Goal: Task Accomplishment & Management: Complete application form

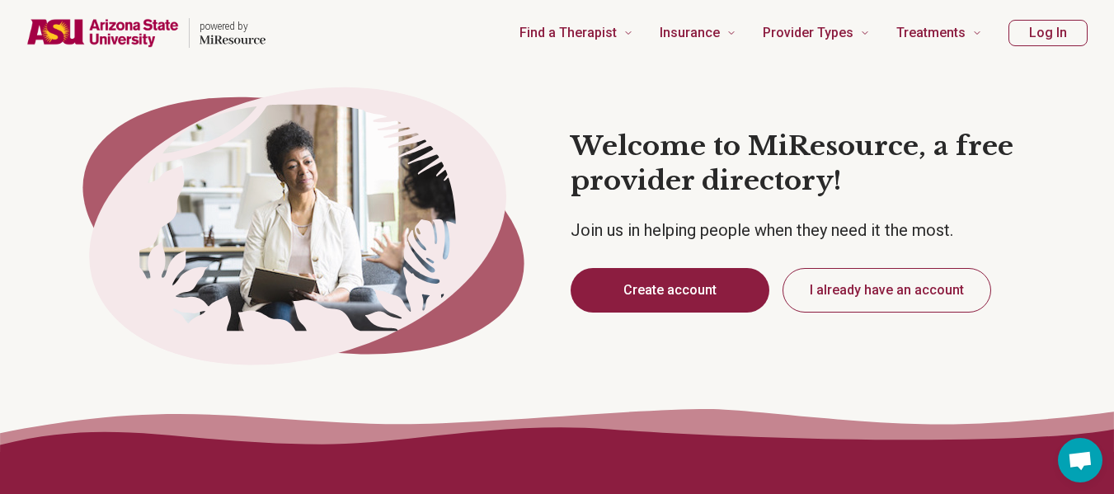
click at [639, 290] on button "Create account" at bounding box center [669, 290] width 199 height 45
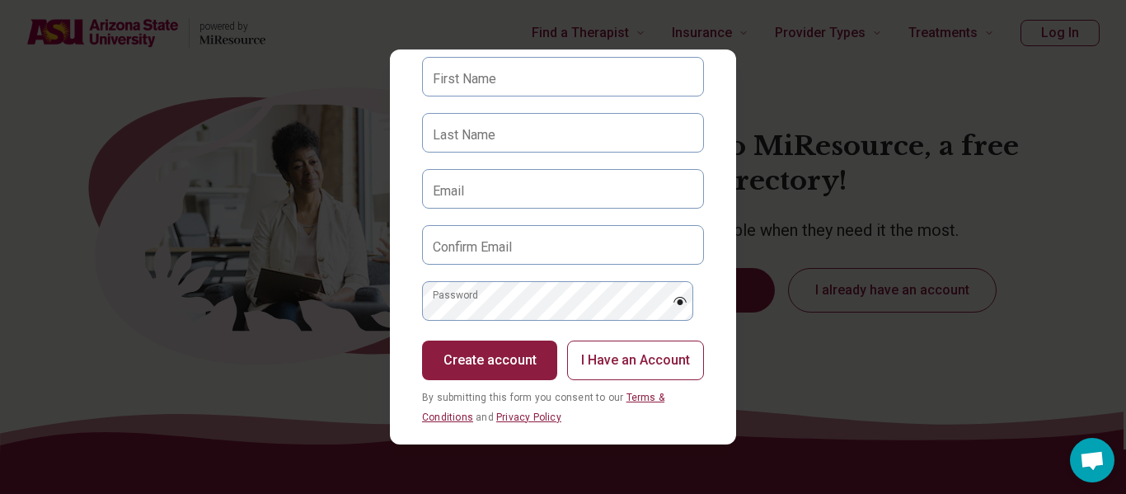
scroll to position [73, 0]
click at [490, 82] on label "First Name" at bounding box center [464, 80] width 63 height 20
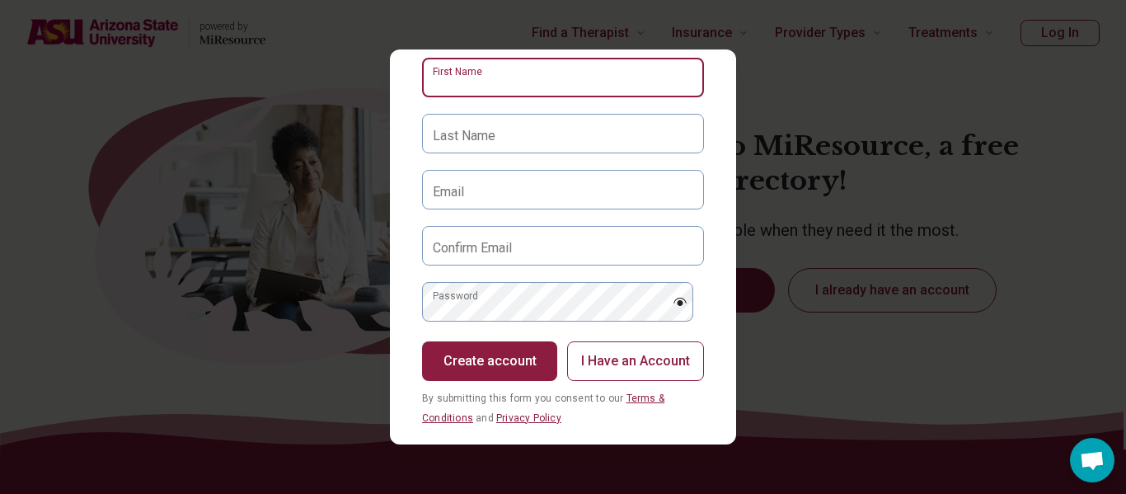
click at [490, 82] on input "First Name" at bounding box center [563, 78] width 282 height 40
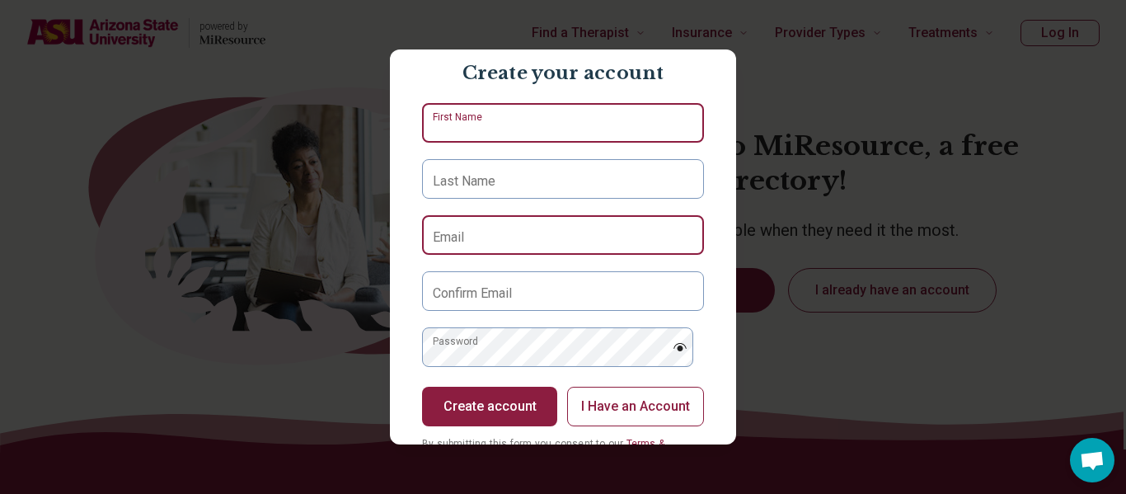
scroll to position [27, 0]
type input "******"
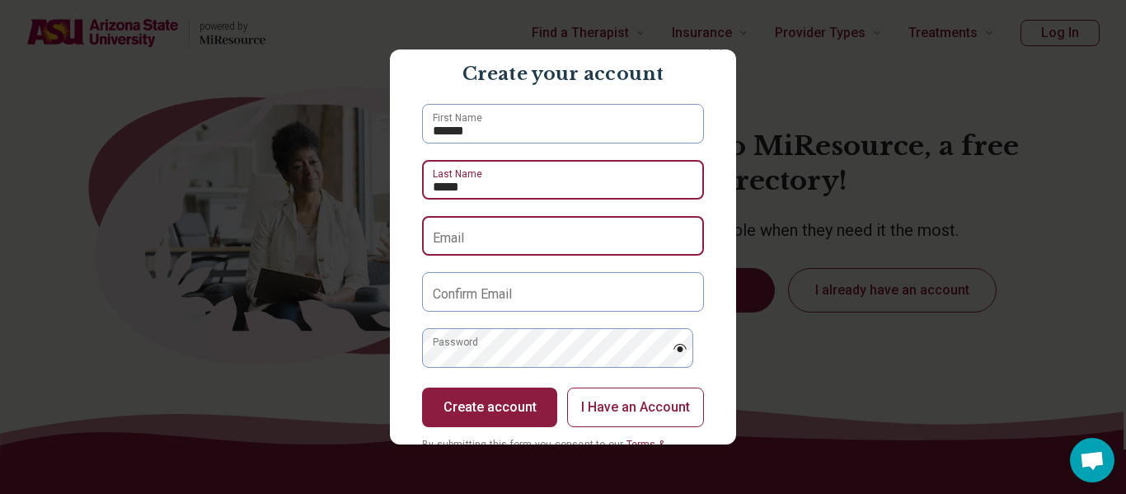
type input "*****"
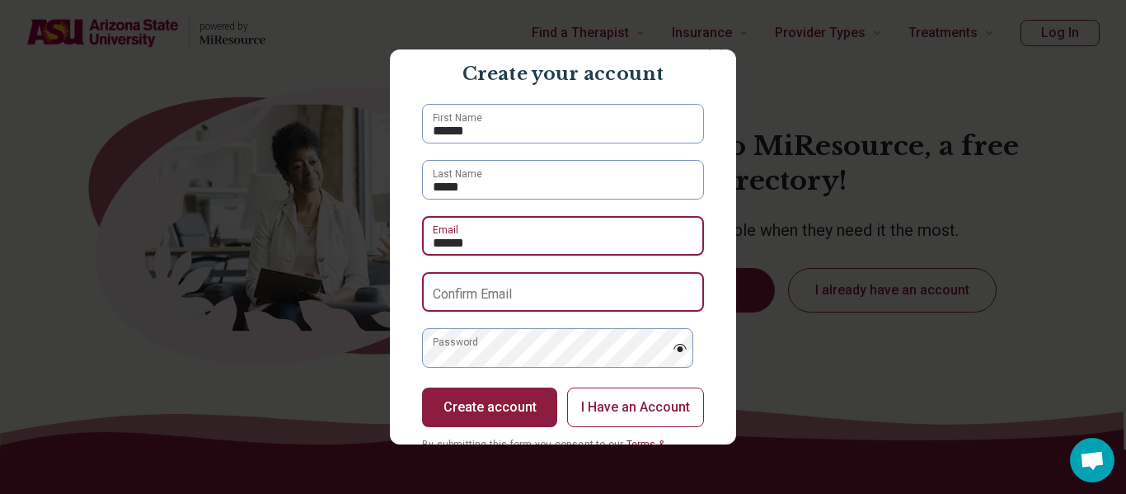
type input "**********"
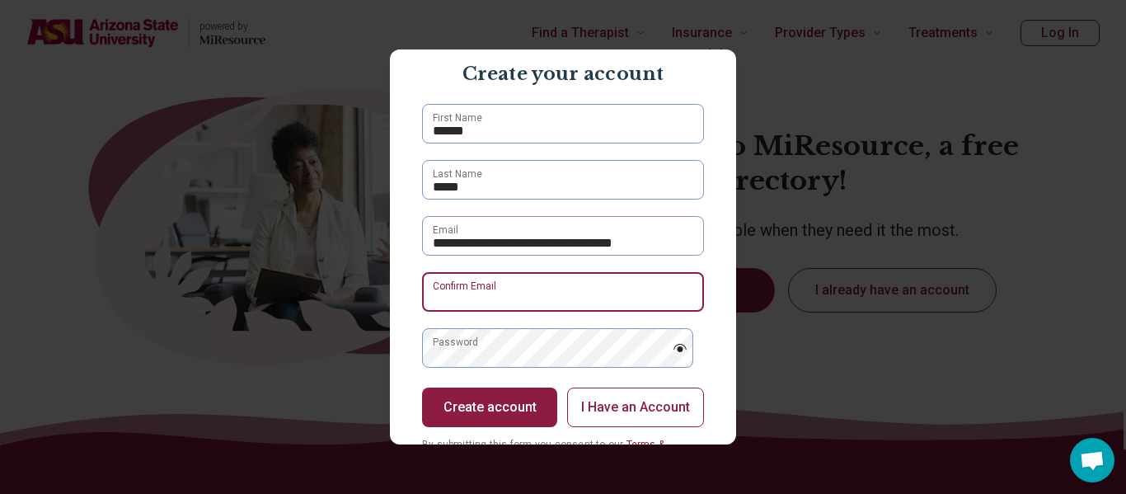
click at [539, 287] on input "Confirm Email" at bounding box center [563, 292] width 282 height 40
paste input "*"
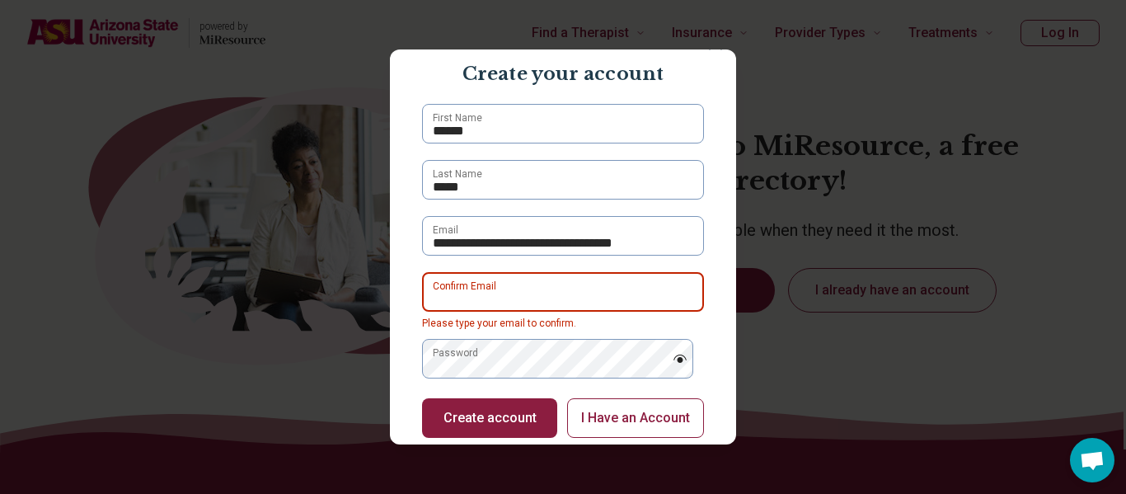
scroll to position [83, 0]
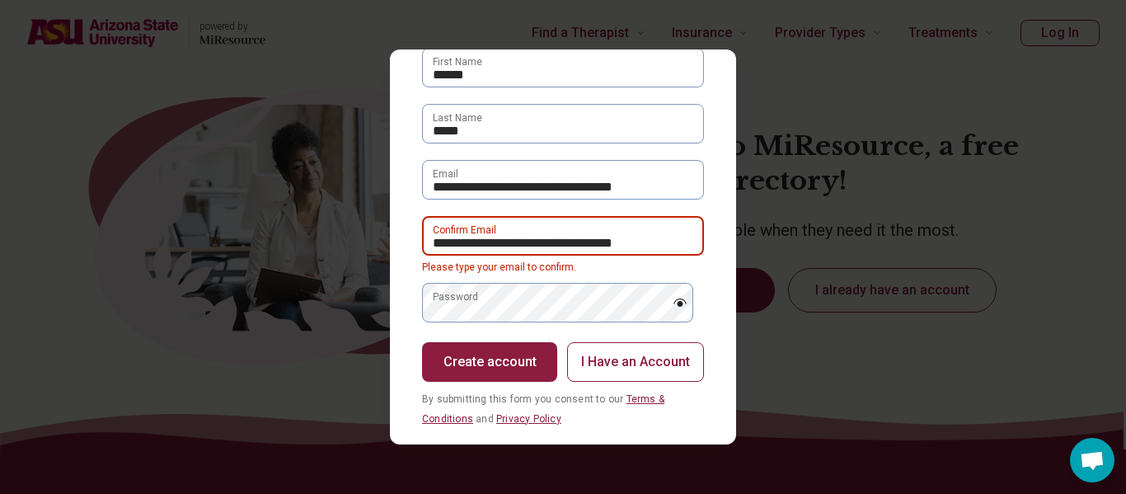
type input "**********"
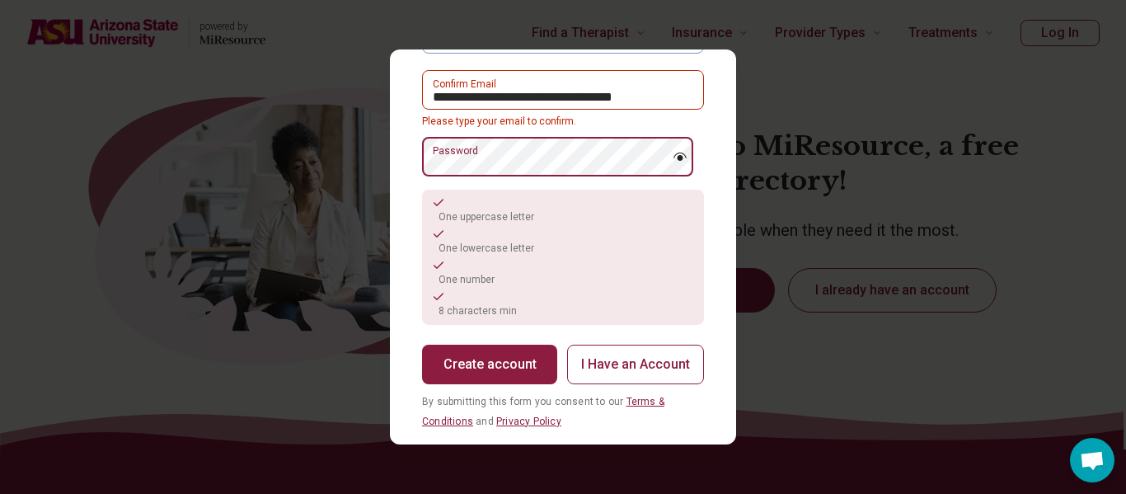
scroll to position [229, 0]
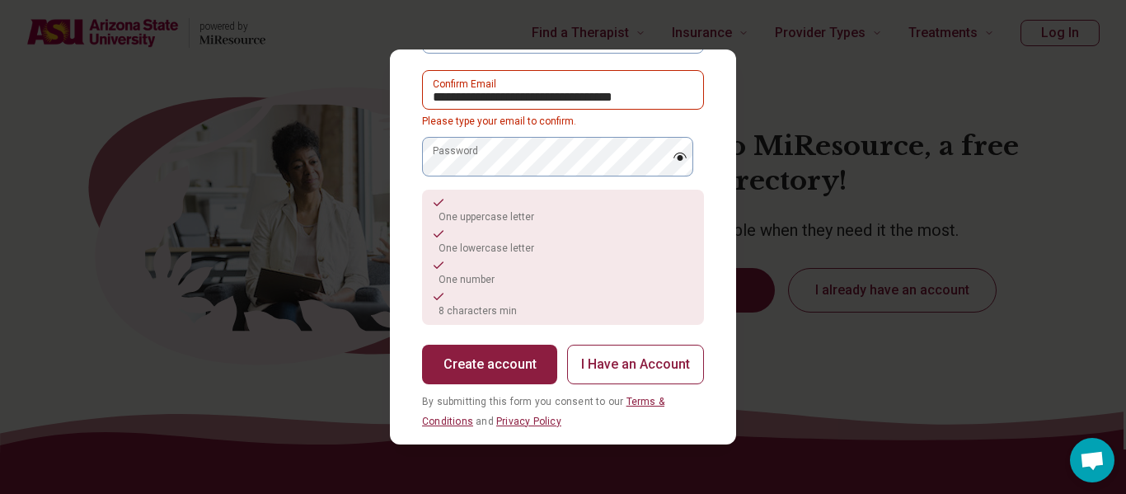
click at [503, 350] on button "Create account" at bounding box center [489, 365] width 135 height 40
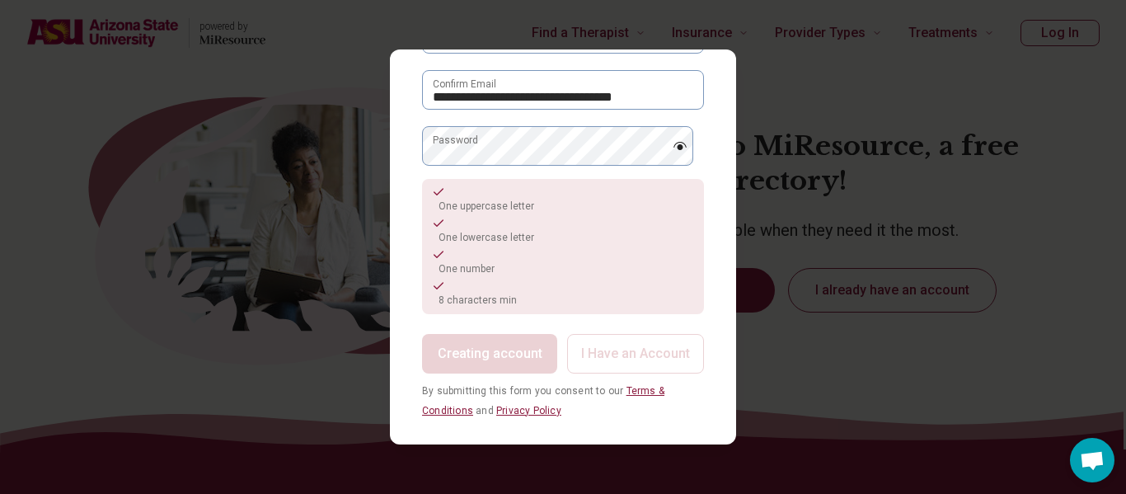
scroll to position [0, 0]
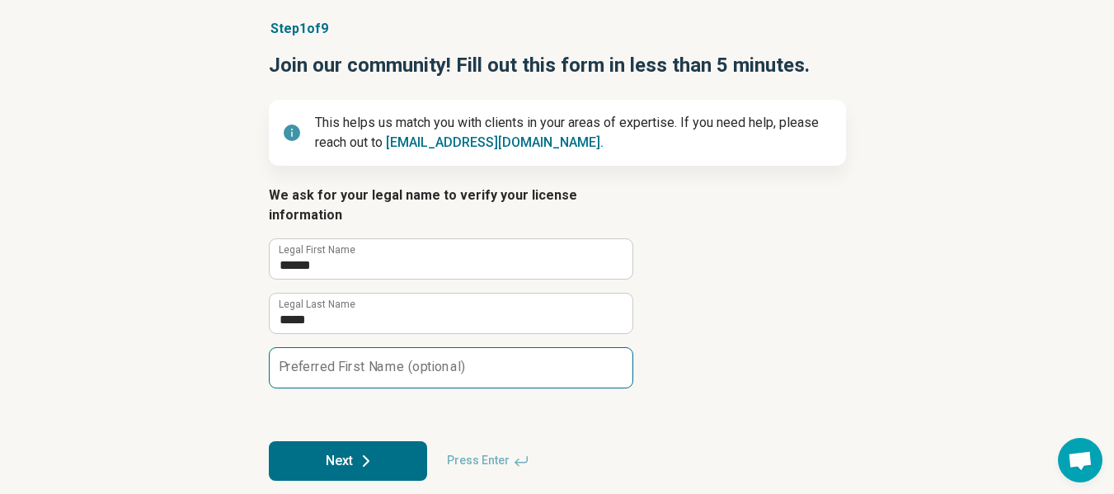
scroll to position [122, 0]
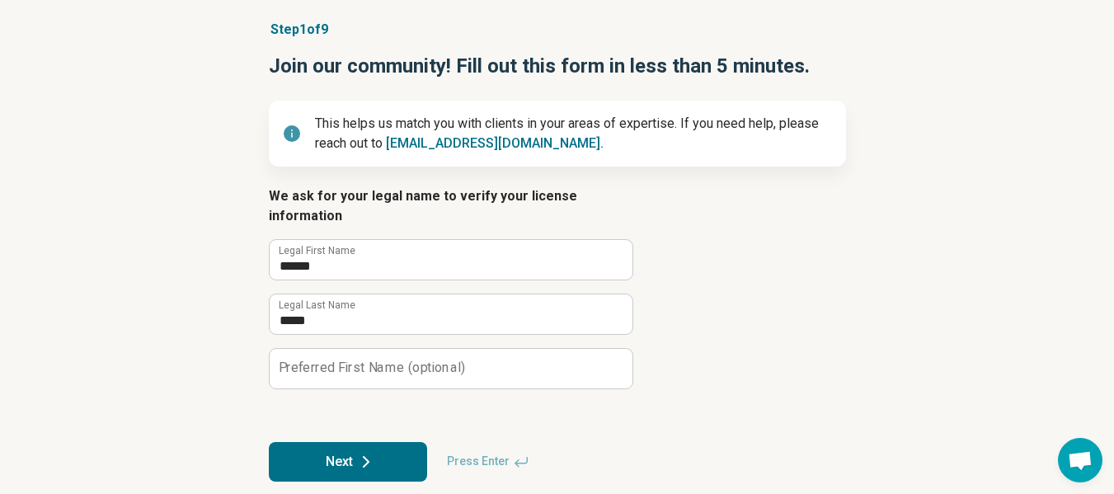
click at [355, 442] on button "Next" at bounding box center [348, 462] width 158 height 40
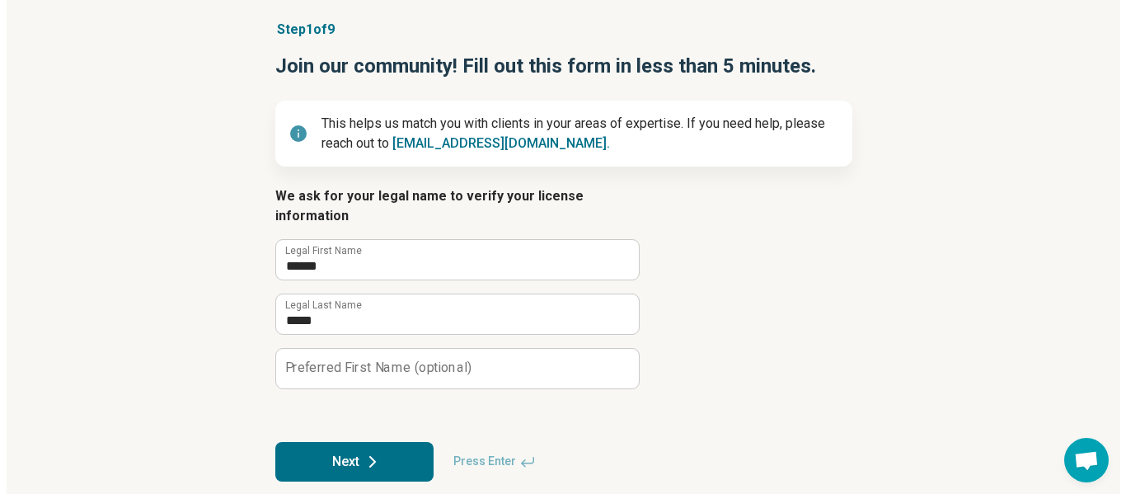
scroll to position [0, 0]
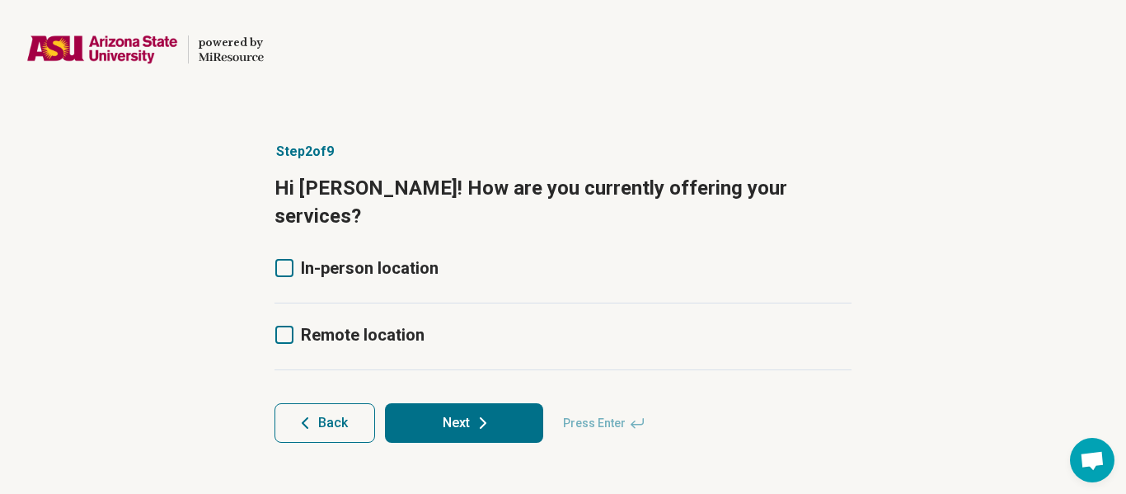
click at [303, 258] on span "In-person location" at bounding box center [370, 268] width 138 height 20
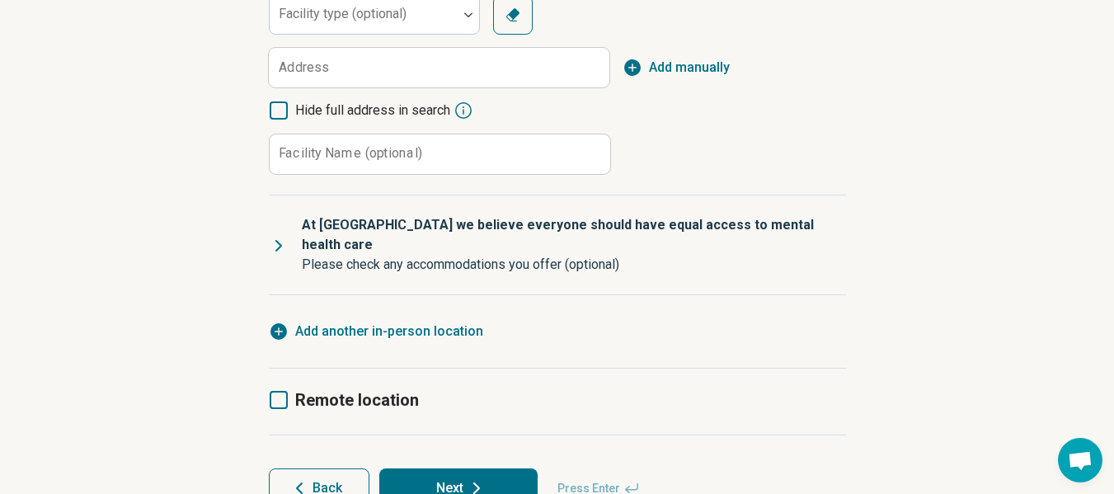
scroll to position [333, 0]
click at [317, 469] on button "Back" at bounding box center [319, 489] width 101 height 40
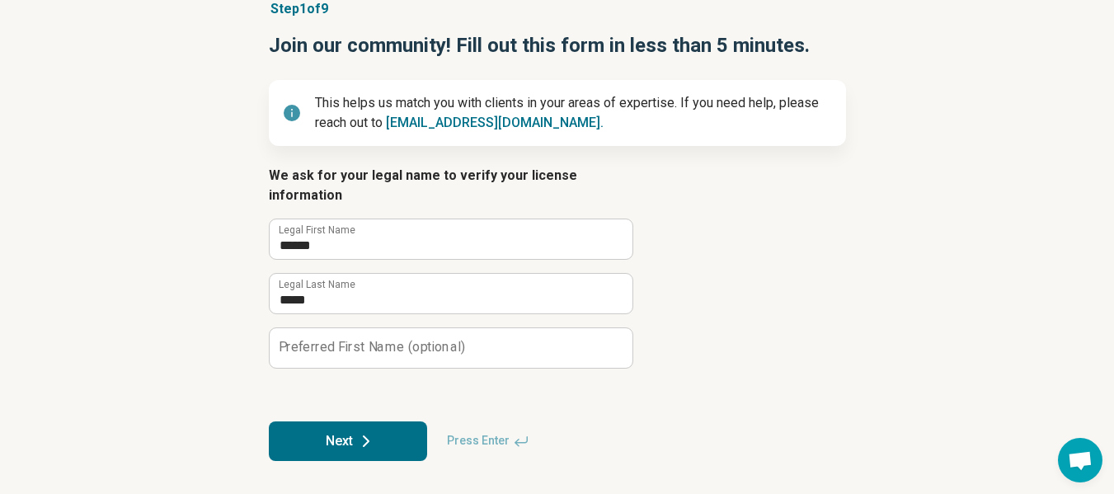
scroll to position [123, 0]
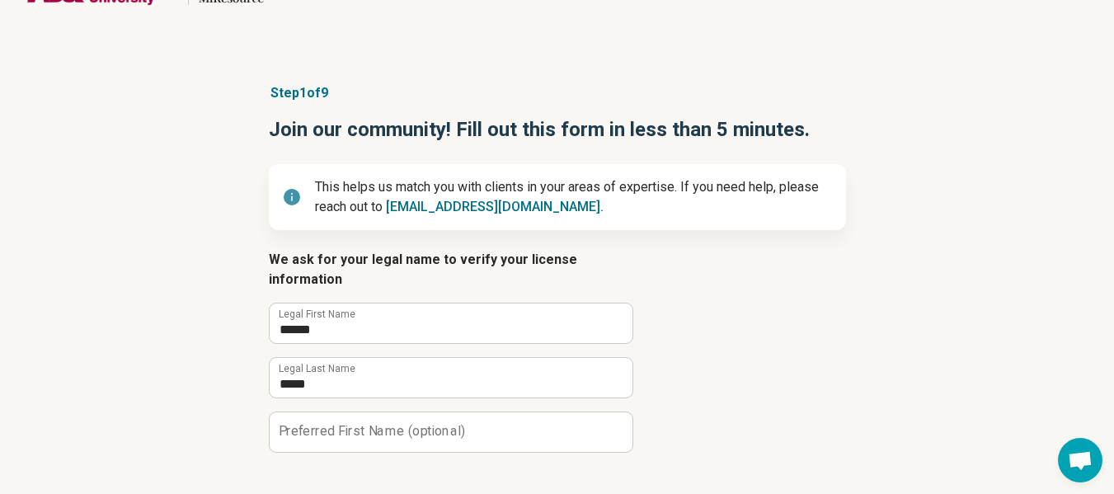
scroll to position [59, 0]
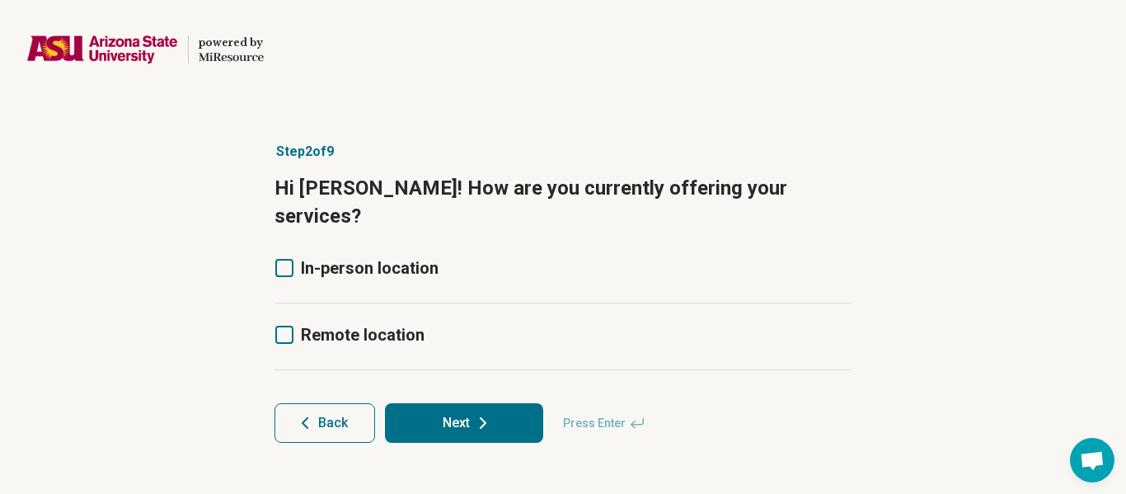
click at [302, 413] on icon "button" at bounding box center [305, 423] width 20 height 20
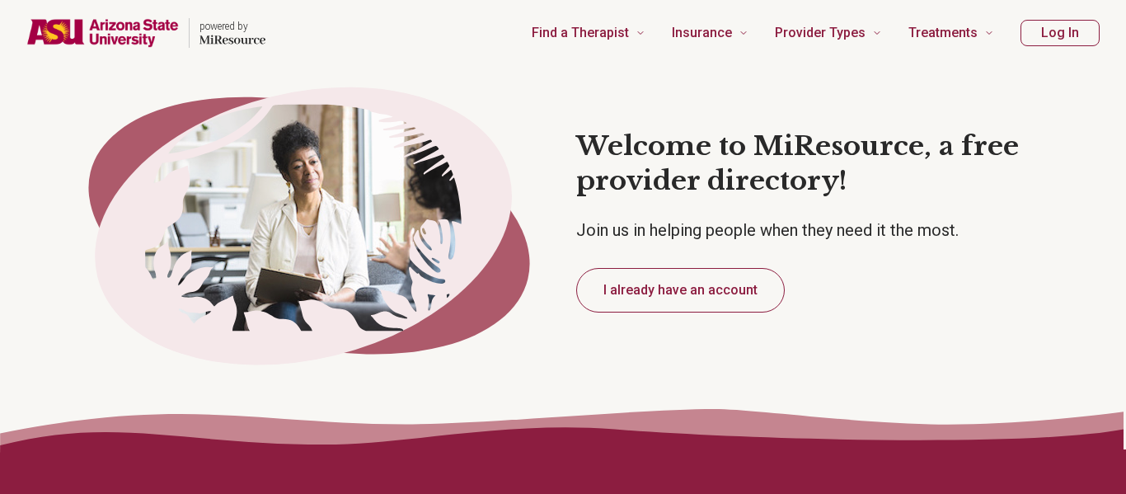
type textarea "*"
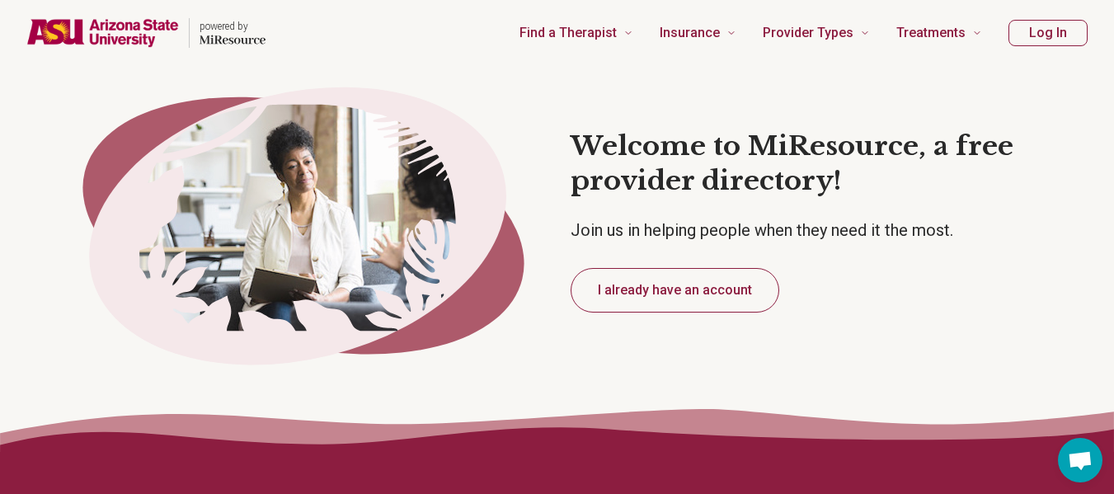
click at [680, 290] on button "I already have an account" at bounding box center [674, 290] width 209 height 45
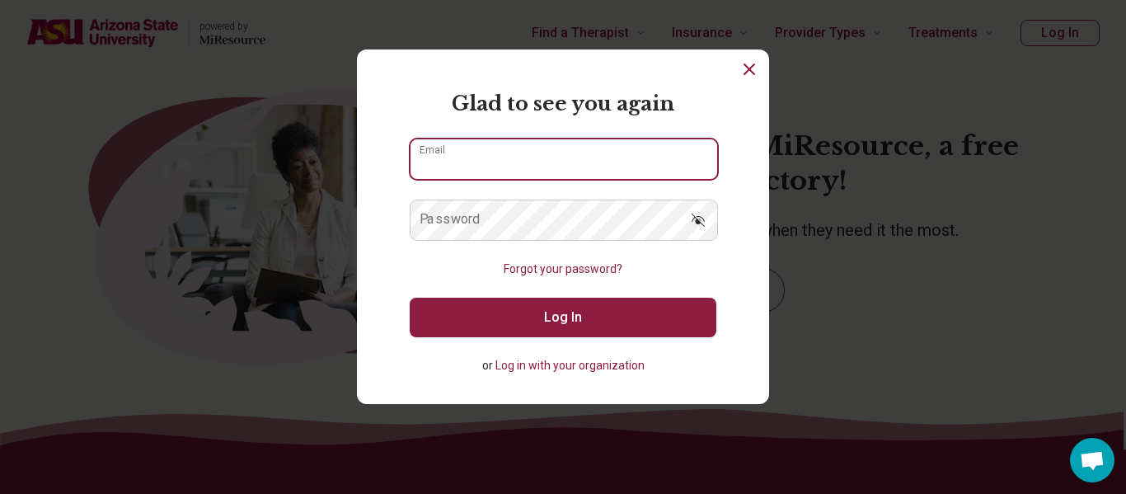
type input "**********"
click at [516, 155] on input "**********" at bounding box center [564, 159] width 307 height 40
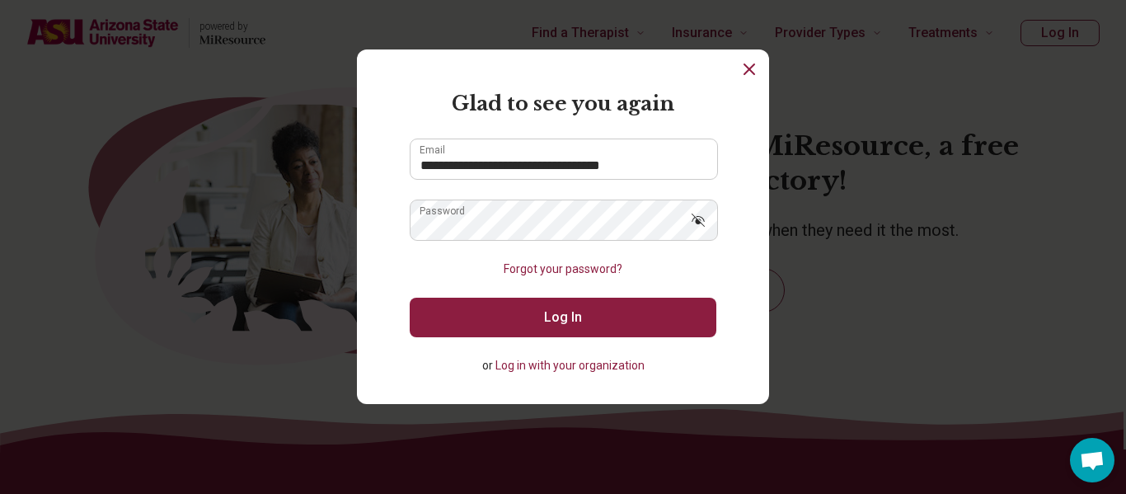
click at [469, 318] on button "Log In" at bounding box center [563, 318] width 307 height 40
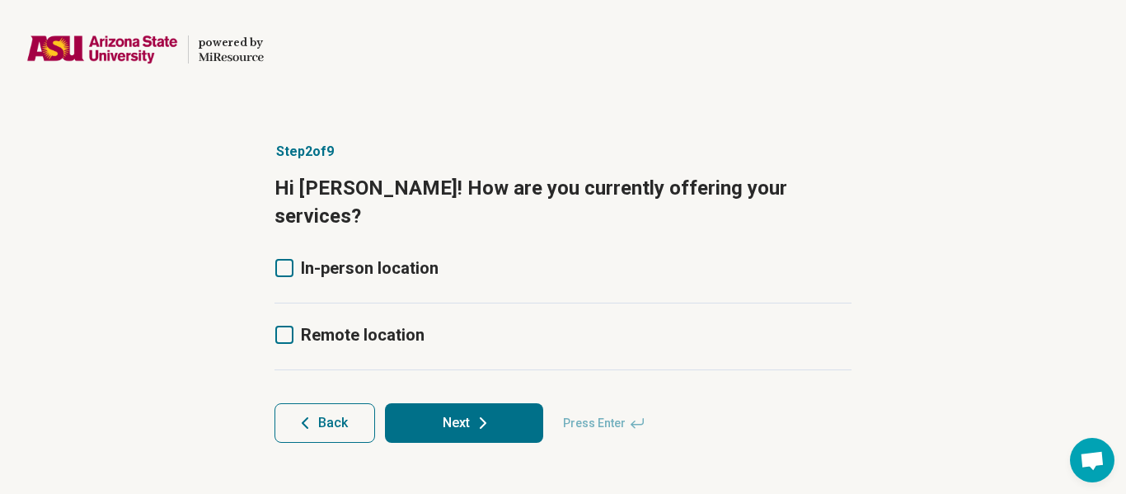
click at [346, 416] on span "Back" at bounding box center [333, 422] width 30 height 13
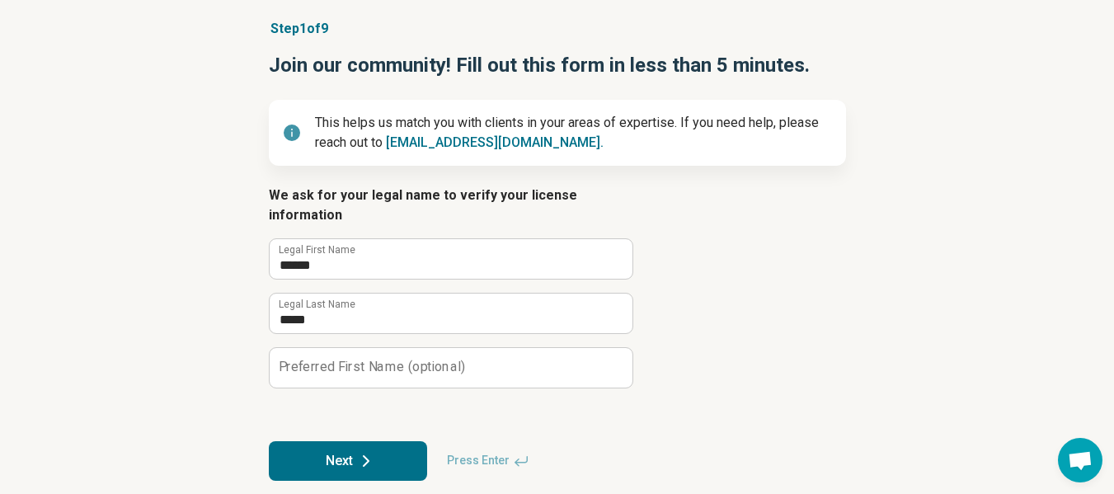
scroll to position [43, 0]
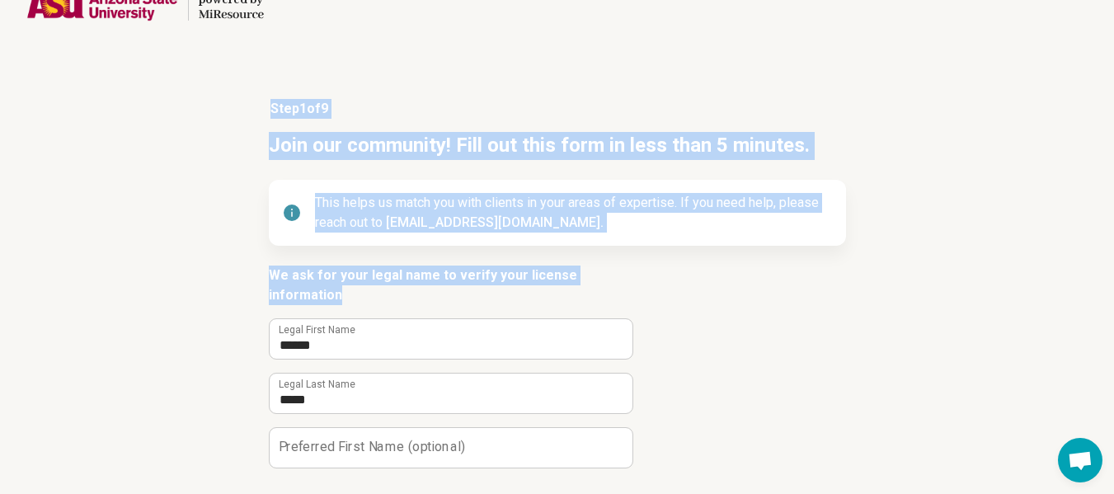
drag, startPoint x: 270, startPoint y: 108, endPoint x: 650, endPoint y: 275, distance: 416.0
click at [650, 275] on article "Step 1 of 9 Join our community! Fill out this form in less than 5 minutes. This…" at bounding box center [557, 330] width 630 height 528
copy article "Step 1 of 9 Join our community! Fill out this form in less than 5 minutes. This…"
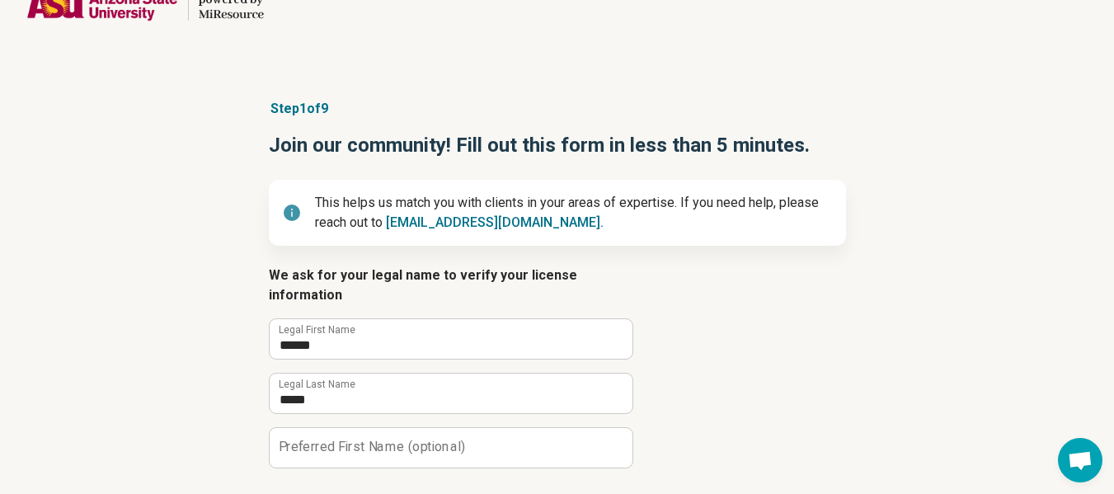
click at [669, 289] on form "We ask for your legal name to verify your license information ****** Legal Firs…" at bounding box center [557, 412] width 577 height 295
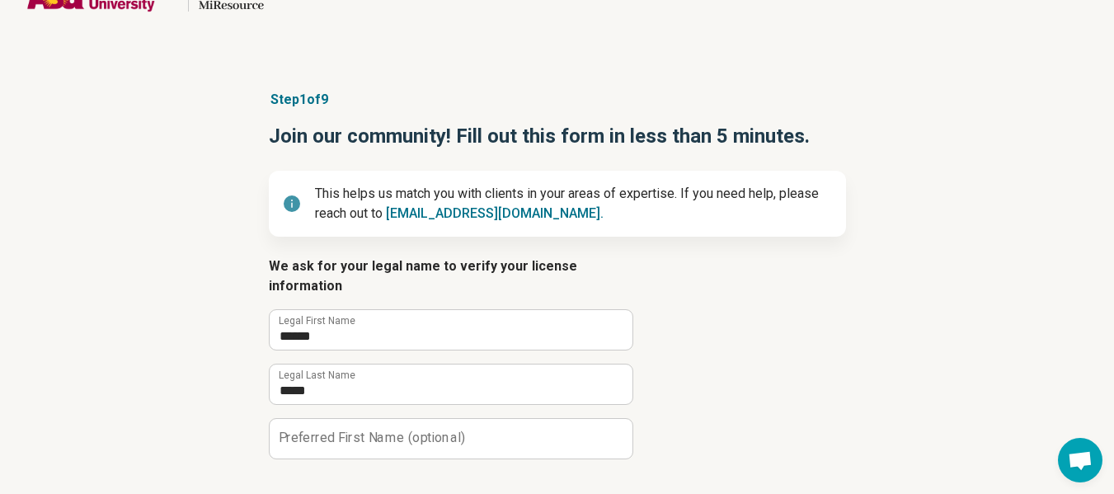
scroll to position [102, 0]
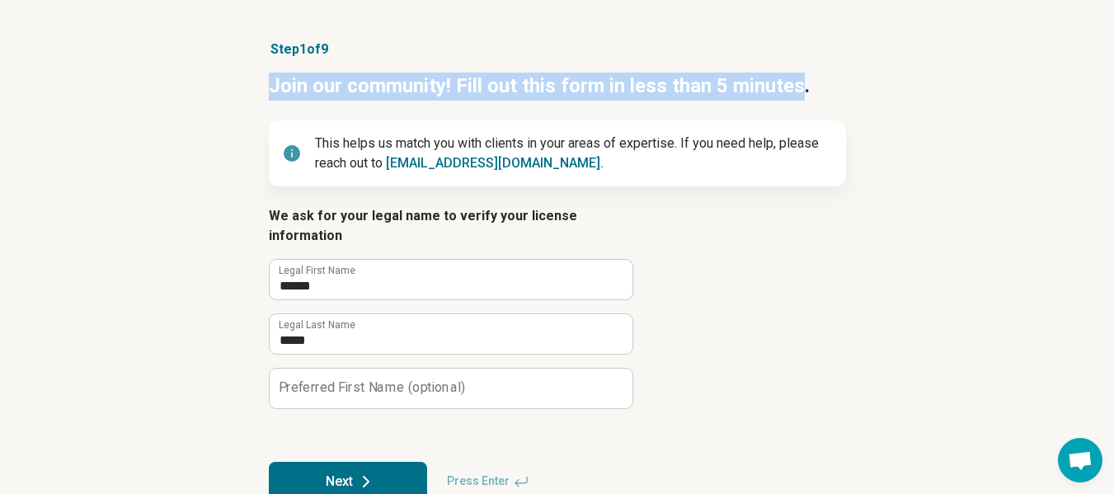
drag, startPoint x: 272, startPoint y: 91, endPoint x: 801, endPoint y: 95, distance: 529.2
click at [801, 95] on h1 "Join our community! Fill out this form in less than 5 minutes." at bounding box center [557, 87] width 577 height 28
drag, startPoint x: 814, startPoint y: 85, endPoint x: 267, endPoint y: 59, distance: 548.0
click at [267, 59] on article "Step 1 of 9 Join our community! Fill out this form in less than 5 minutes. This…" at bounding box center [557, 271] width 630 height 528
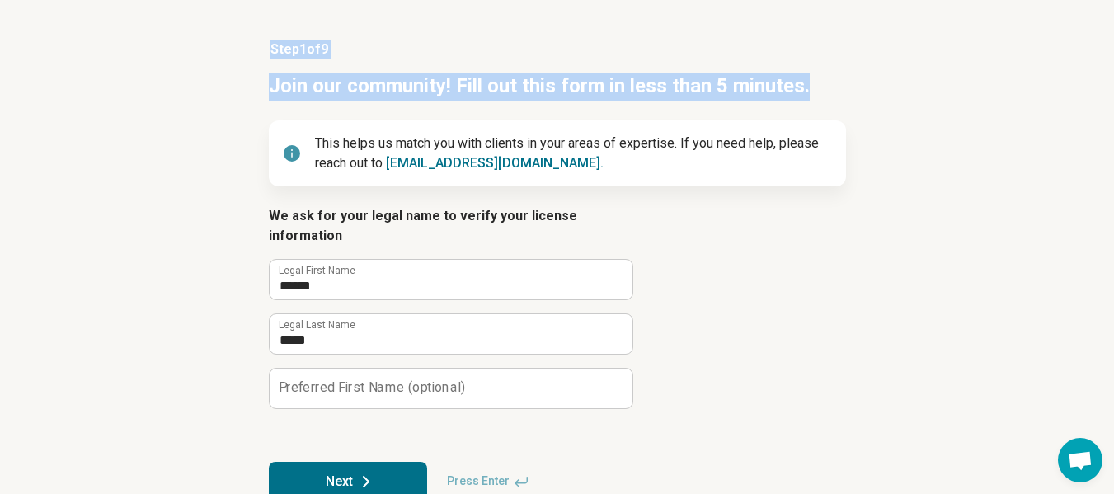
click at [267, 59] on article "Step 1 of 9 Join our community! Fill out this form in less than 5 minutes. This…" at bounding box center [557, 271] width 630 height 528
drag, startPoint x: 265, startPoint y: 91, endPoint x: 830, endPoint y: 95, distance: 565.5
click at [830, 95] on article "Step 1 of 9 Join our community! Fill out this form in less than 5 minutes. This…" at bounding box center [557, 271] width 630 height 528
click at [830, 95] on h1 "Join our community! Fill out this form in less than 5 minutes." at bounding box center [557, 87] width 577 height 28
drag, startPoint x: 815, startPoint y: 89, endPoint x: 262, endPoint y: 54, distance: 554.2
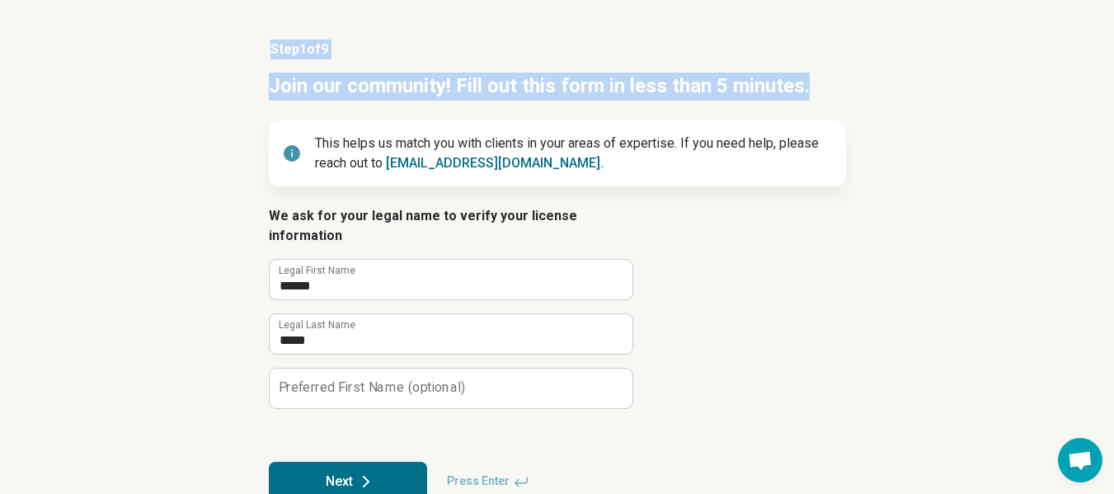
click at [262, 54] on article "Step 1 of 9 Join our community! Fill out this form in less than 5 minutes. This…" at bounding box center [557, 271] width 630 height 528
drag, startPoint x: 267, startPoint y: 49, endPoint x: 818, endPoint y: 84, distance: 551.8
click at [818, 84] on article "Step 1 of 9 Join our community! Fill out this form in less than 5 minutes. This…" at bounding box center [557, 271] width 630 height 528
click at [818, 84] on h1 "Join our community! Fill out this form in less than 5 minutes." at bounding box center [557, 87] width 577 height 28
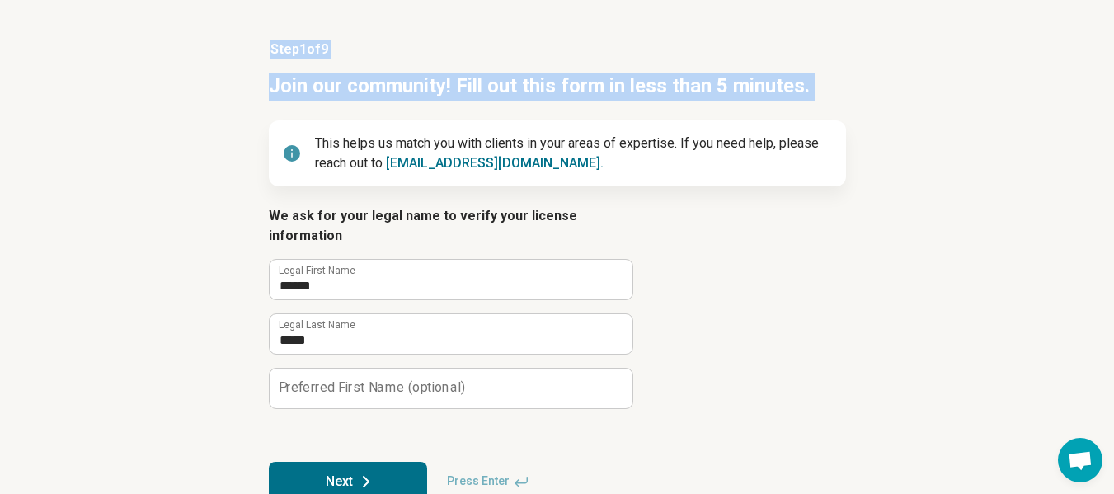
drag, startPoint x: 818, startPoint y: 84, endPoint x: 259, endPoint y: 54, distance: 559.7
click at [259, 54] on article "Step 1 of 9 Join our community! Fill out this form in less than 5 minutes. This…" at bounding box center [557, 271] width 630 height 528
drag, startPoint x: 270, startPoint y: 54, endPoint x: 795, endPoint y: 99, distance: 526.2
click at [795, 99] on article "Step 1 of 9 Join our community! Fill out this form in less than 5 minutes. This…" at bounding box center [557, 271] width 630 height 528
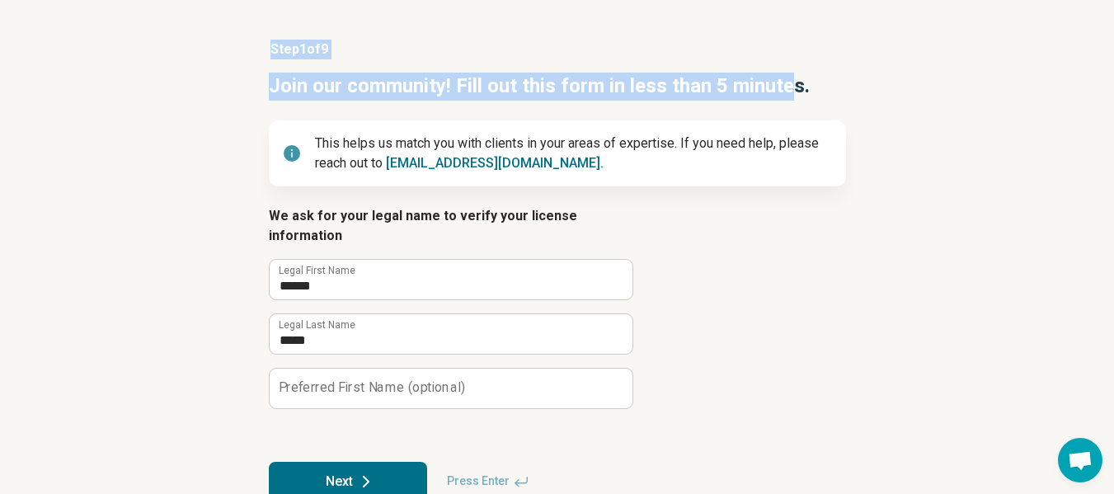
click at [795, 99] on h1 "Join our community! Fill out this form in less than 5 minutes." at bounding box center [557, 87] width 577 height 28
drag, startPoint x: 809, startPoint y: 90, endPoint x: 270, endPoint y: 53, distance: 539.5
click at [270, 53] on article "Step 1 of 9 Join our community! Fill out this form in less than 5 minutes. This…" at bounding box center [557, 271] width 630 height 528
click at [270, 53] on p "Step 1 of 9" at bounding box center [557, 50] width 577 height 20
drag, startPoint x: 270, startPoint y: 53, endPoint x: 847, endPoint y: 96, distance: 578.7
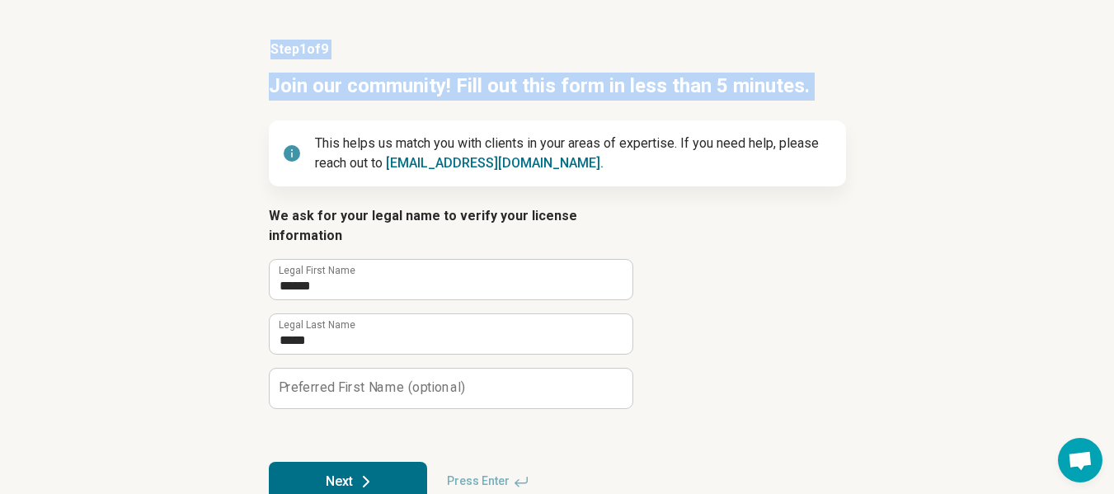
click at [847, 96] on article "Step 1 of 9 Join our community! Fill out this form in less than 5 minutes. This…" at bounding box center [557, 271] width 630 height 528
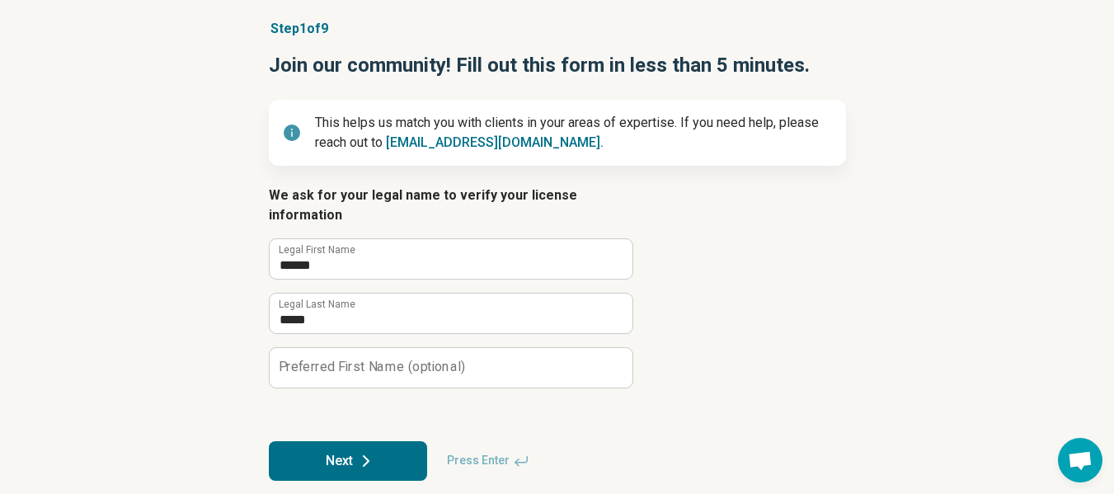
scroll to position [0, 0]
